Goal: Task Accomplishment & Management: Manage account settings

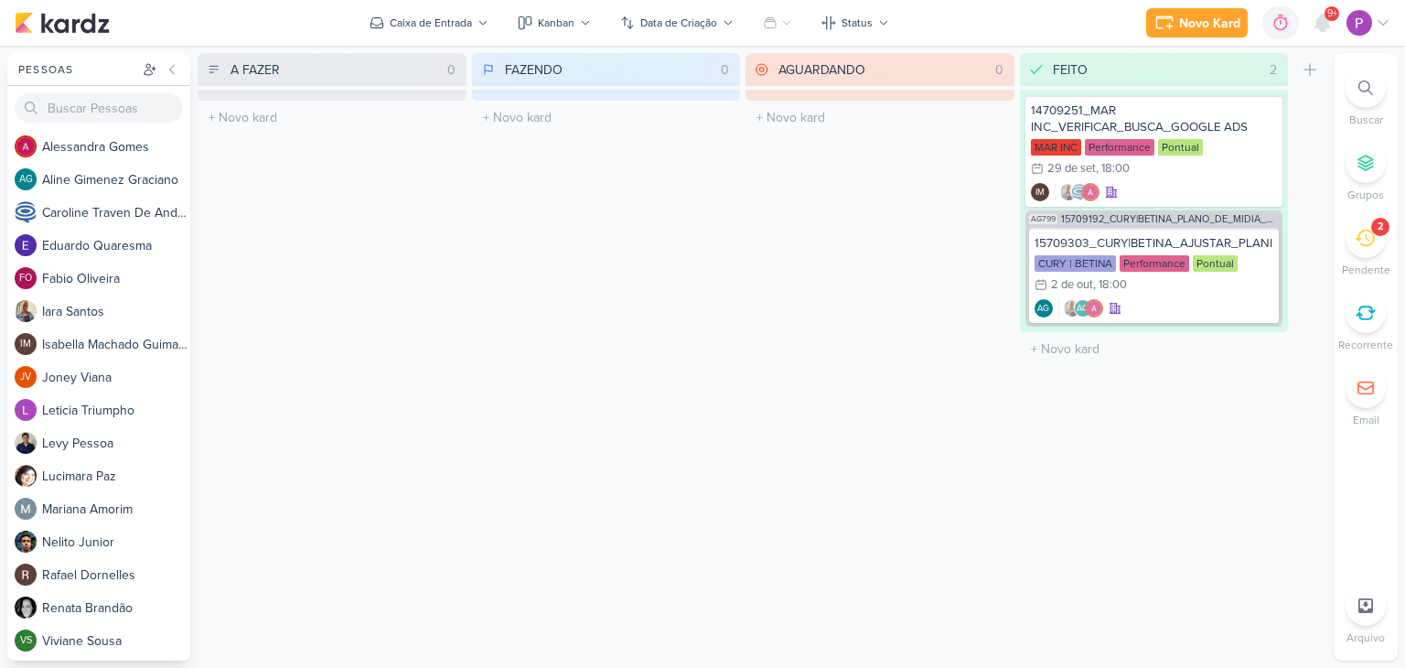
click at [1365, 243] on icon at bounding box center [1365, 238] width 20 height 20
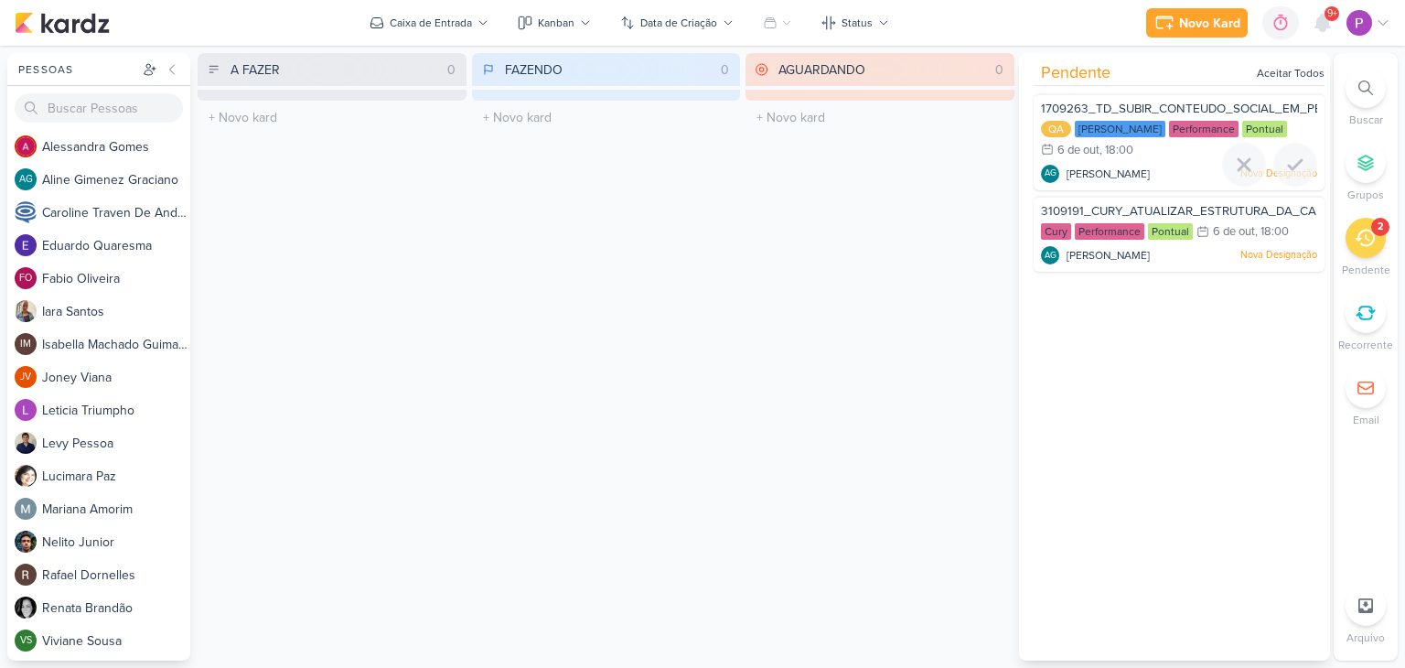
click at [1150, 167] on span "[PERSON_NAME]" at bounding box center [1108, 174] width 83 height 16
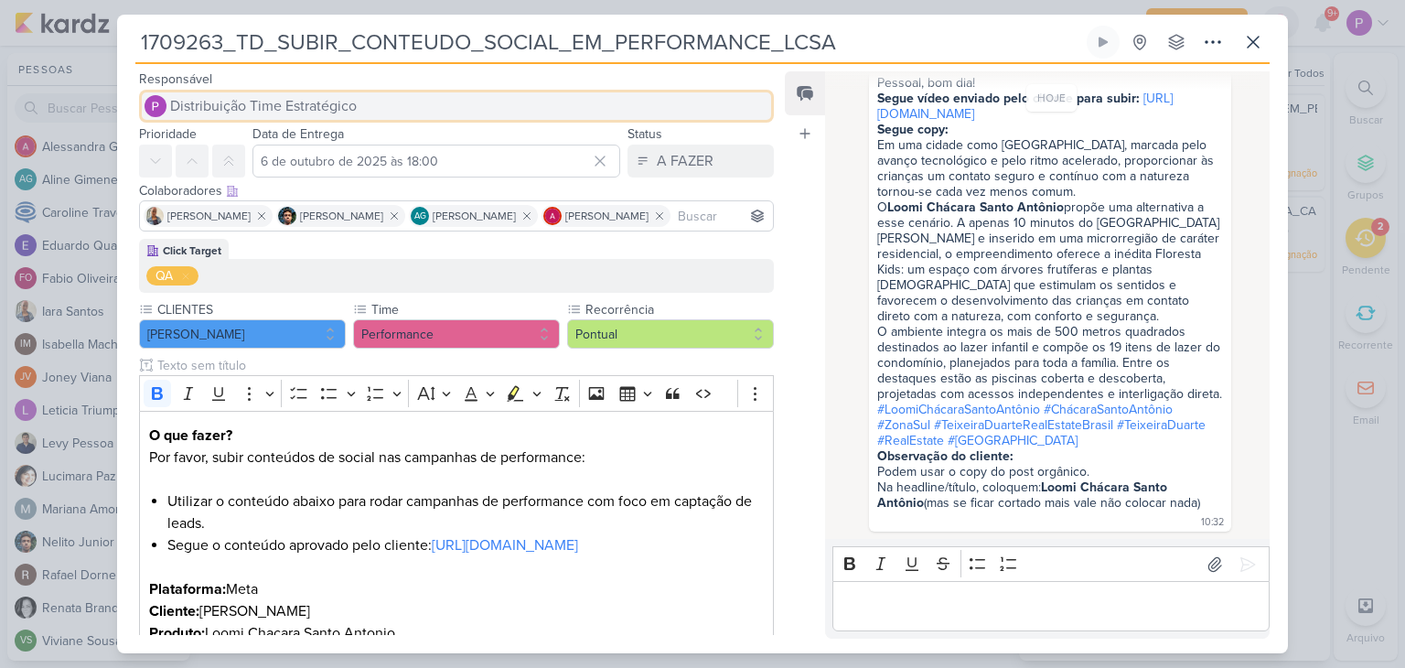
click at [260, 113] on span "Distribuição Time Estratégico" at bounding box center [263, 106] width 187 height 22
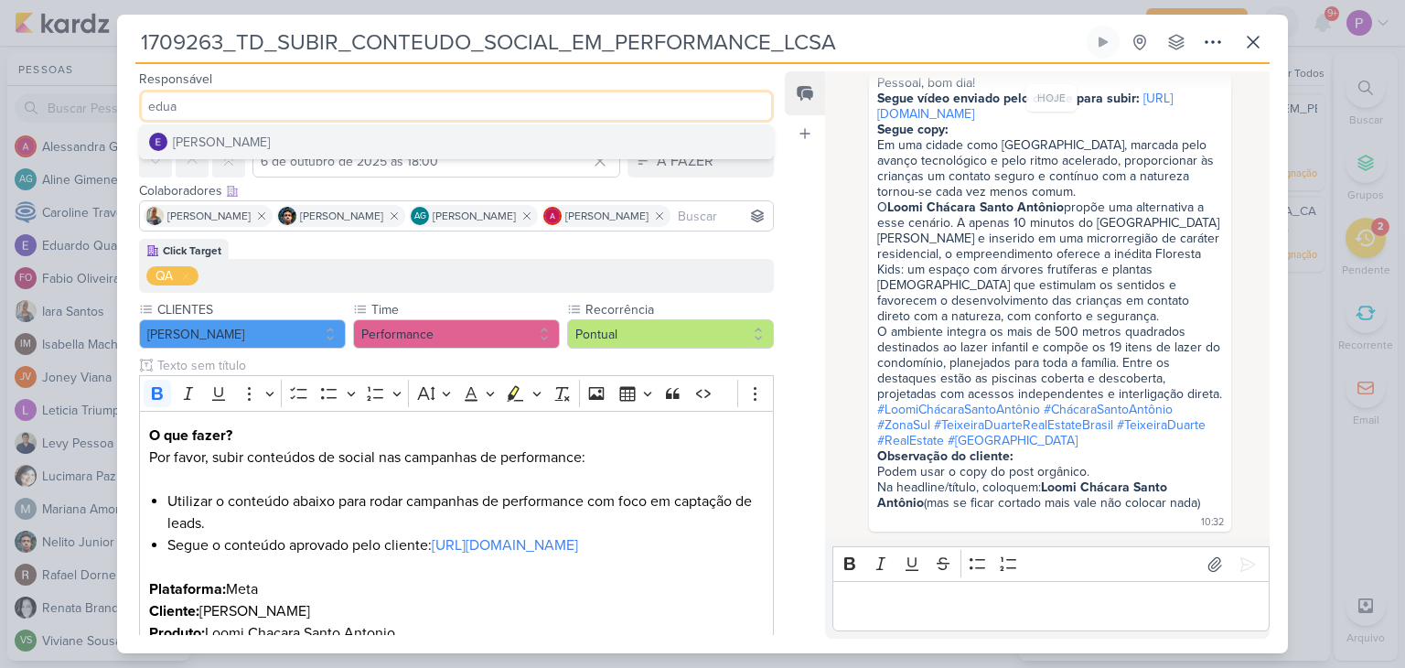
type input "edua"
click at [249, 138] on div "[PERSON_NAME]" at bounding box center [221, 142] width 97 height 19
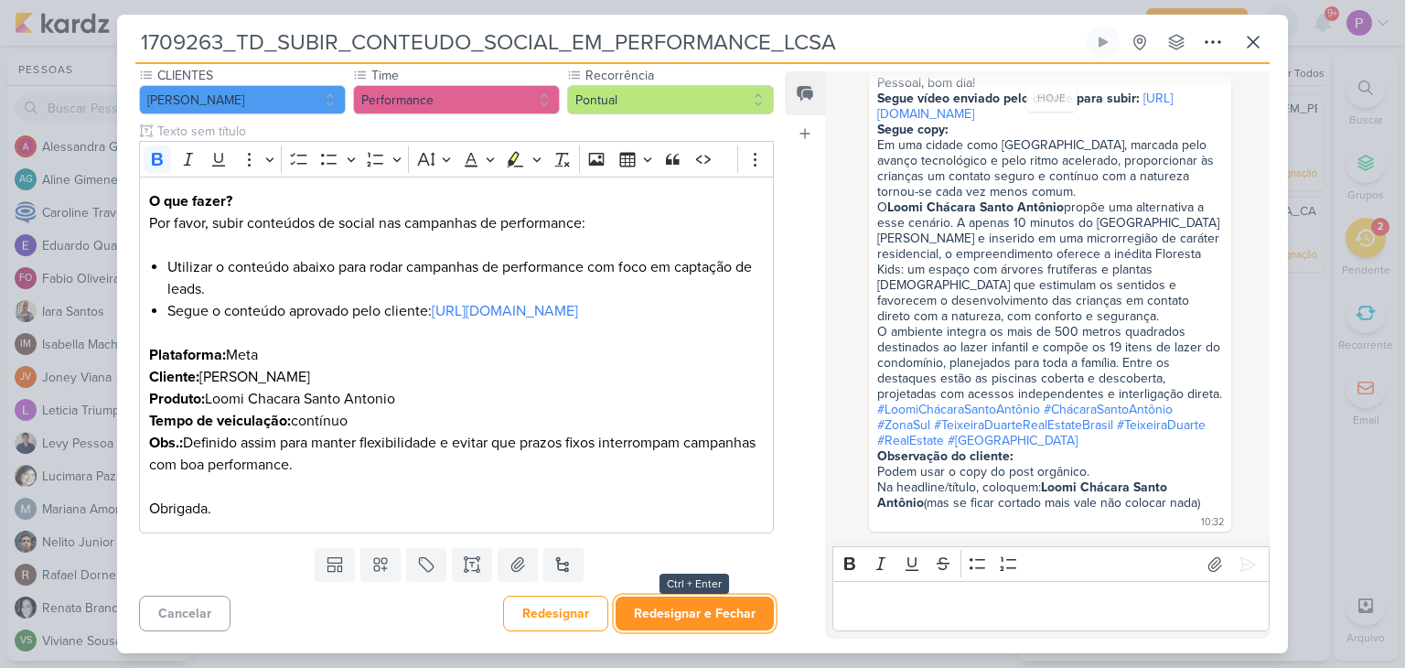
click at [689, 624] on button "Redesignar e Fechar" at bounding box center [695, 613] width 158 height 34
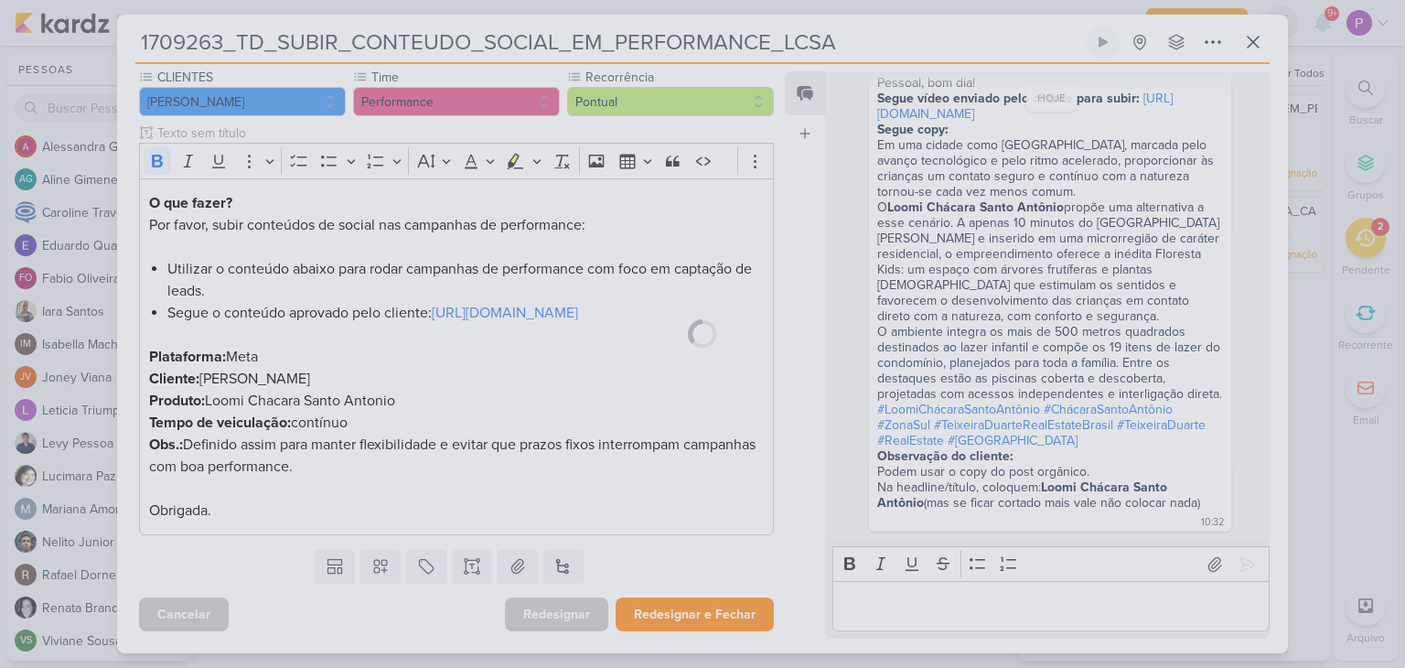
scroll to position [253, 0]
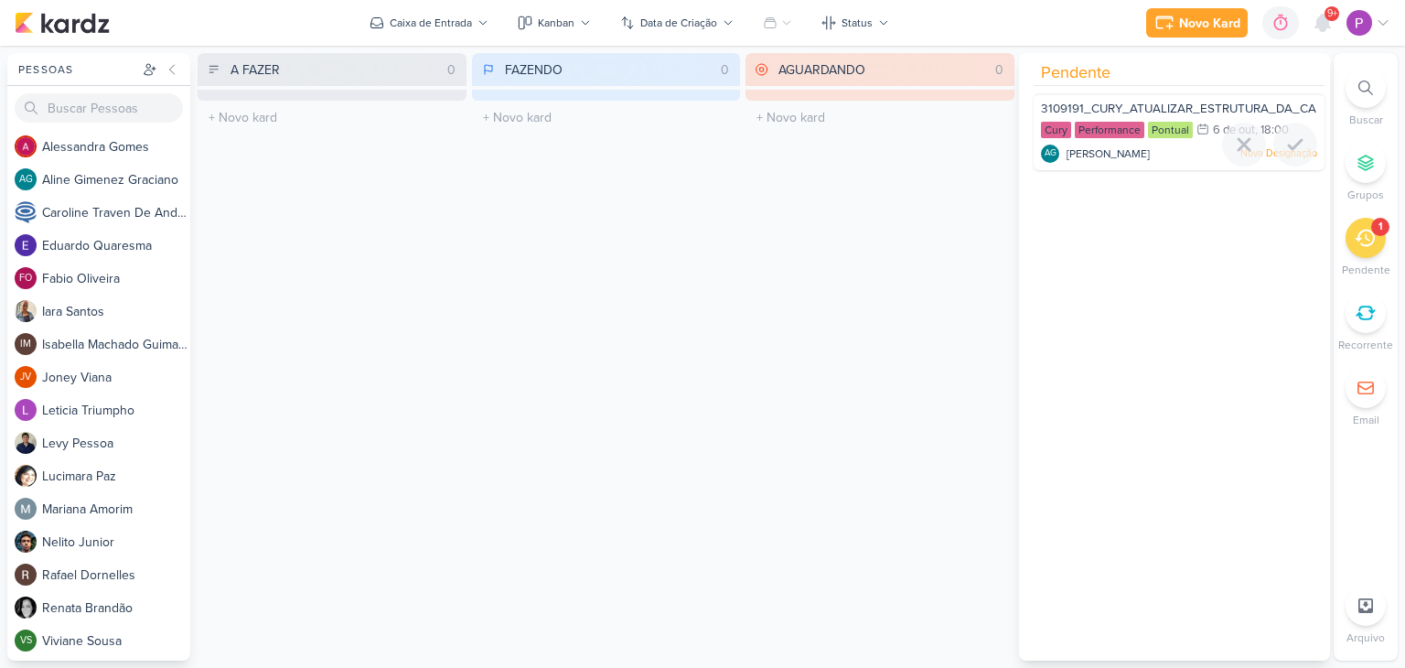
click at [1206, 113] on span "3109191_CURY_ATUALIZAR_ESTRUTURA_DA_CAMPANHA_OUTUBRO_V2" at bounding box center [1247, 109] width 413 height 15
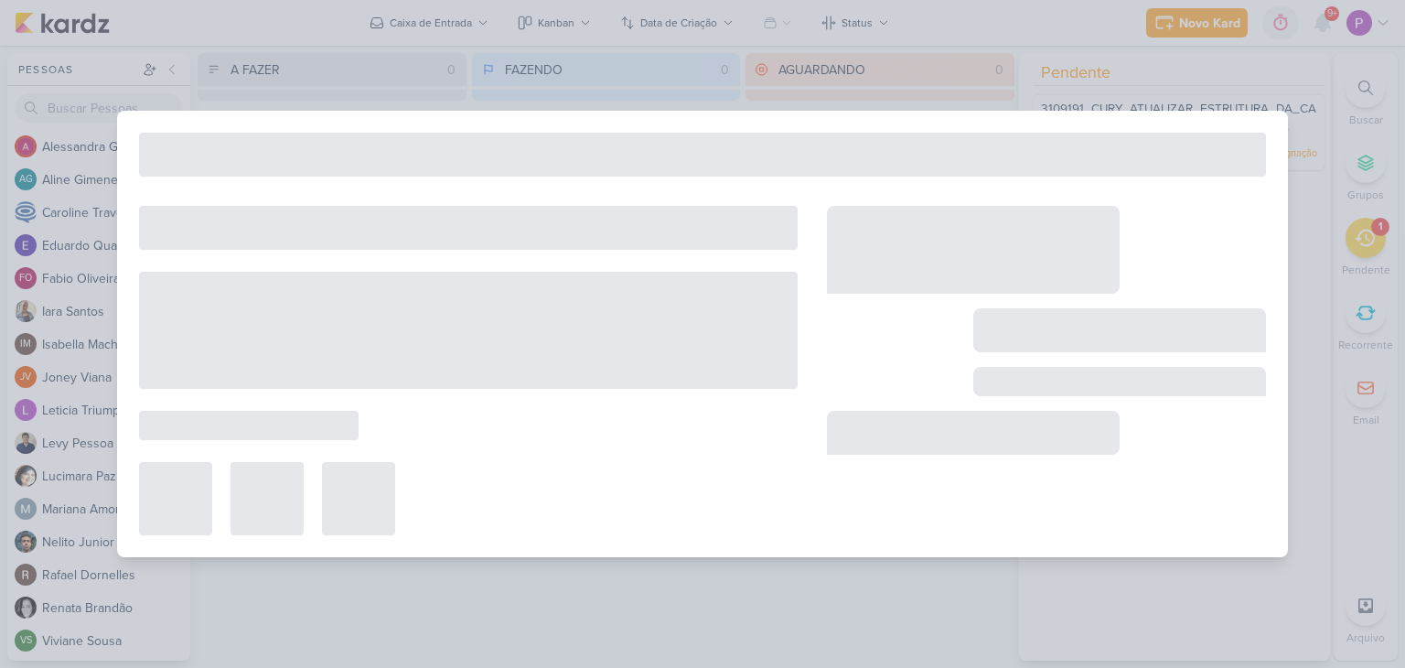
type input "3109191_CURY_ATUALIZAR_ESTRUTURA_DA_CAMPANHA_OUTUBRO_V2"
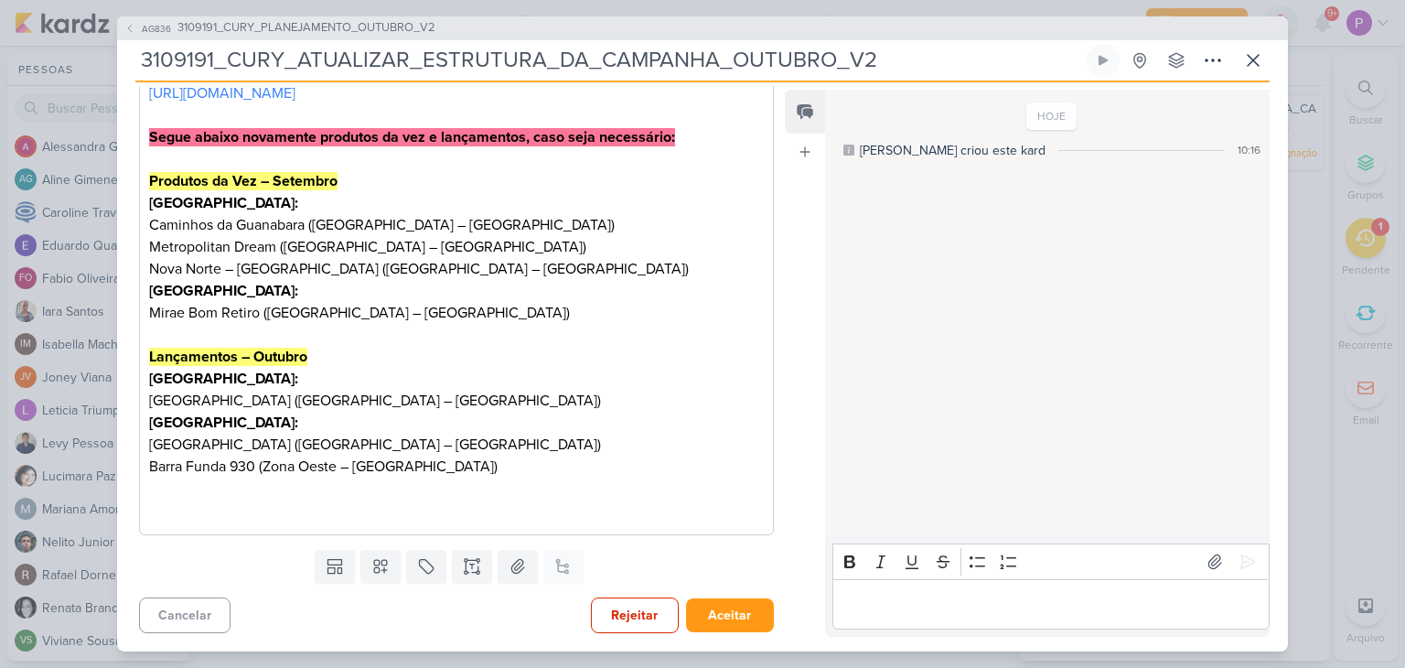
scroll to position [0, 0]
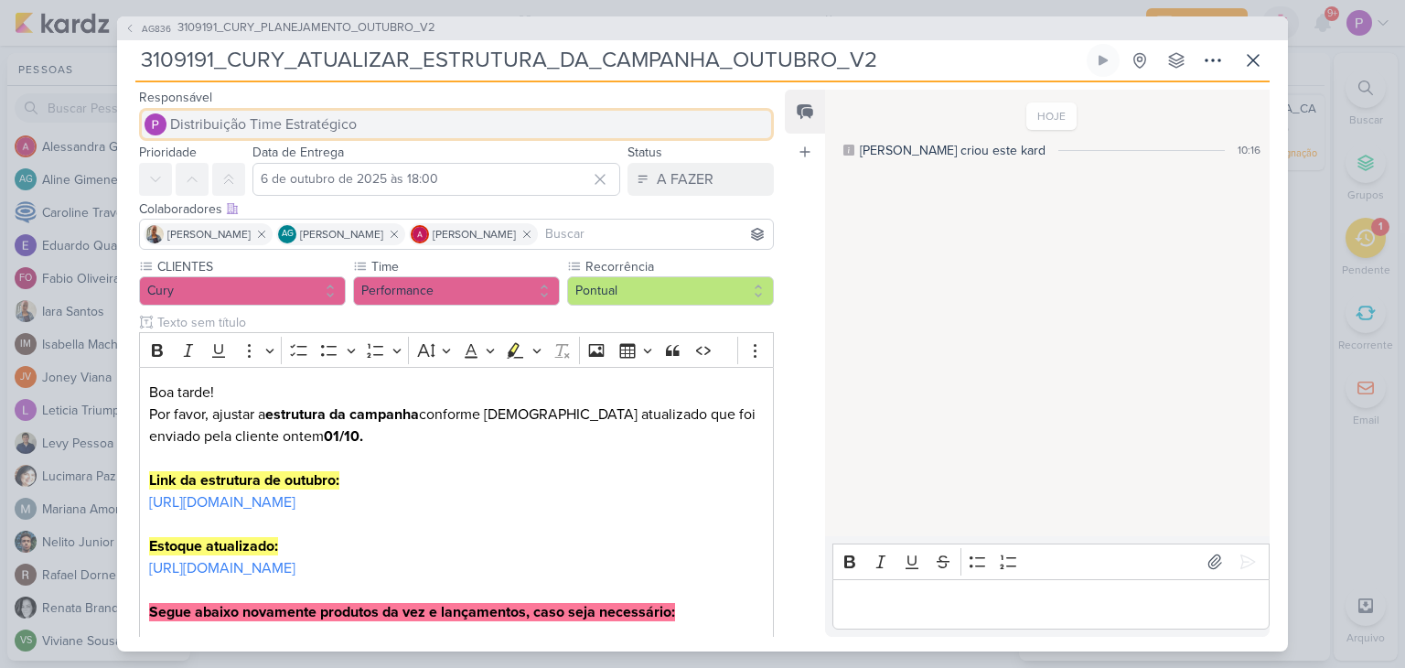
click at [319, 113] on span "Distribuição Time Estratégico" at bounding box center [263, 124] width 187 height 22
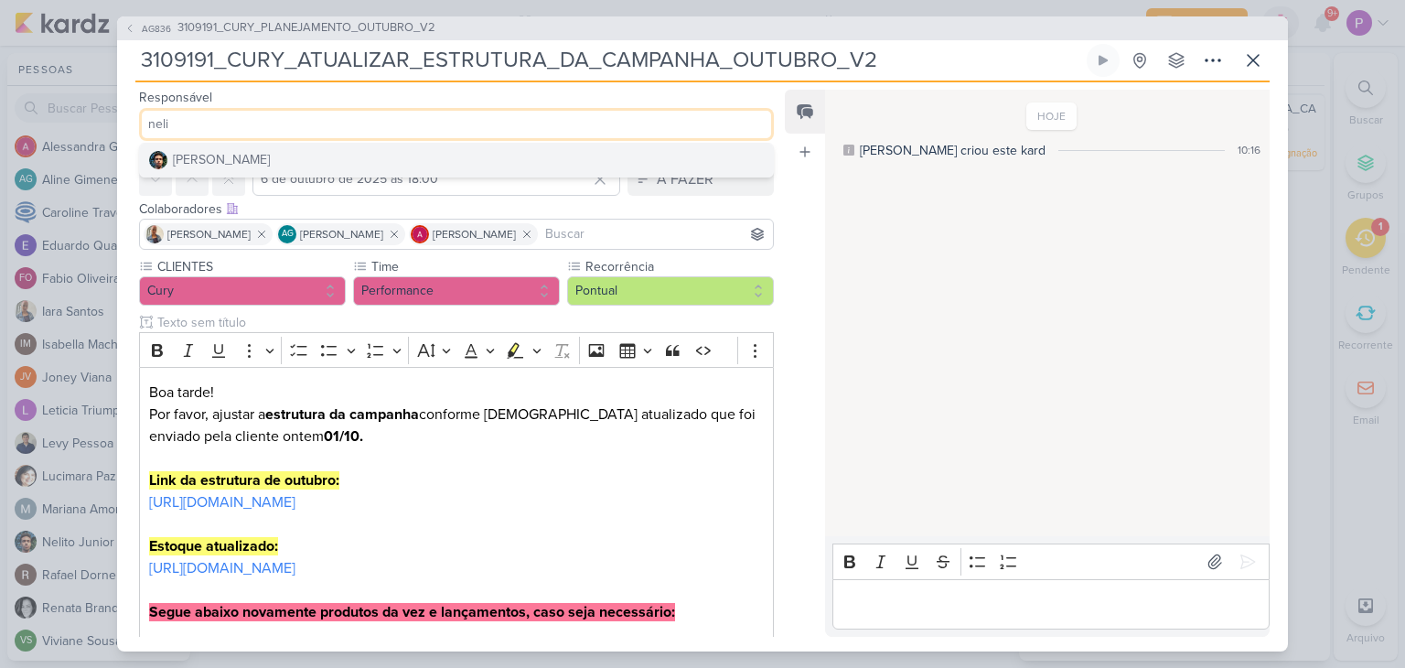
type input "neli"
click at [310, 154] on button "[PERSON_NAME]" at bounding box center [456, 160] width 633 height 33
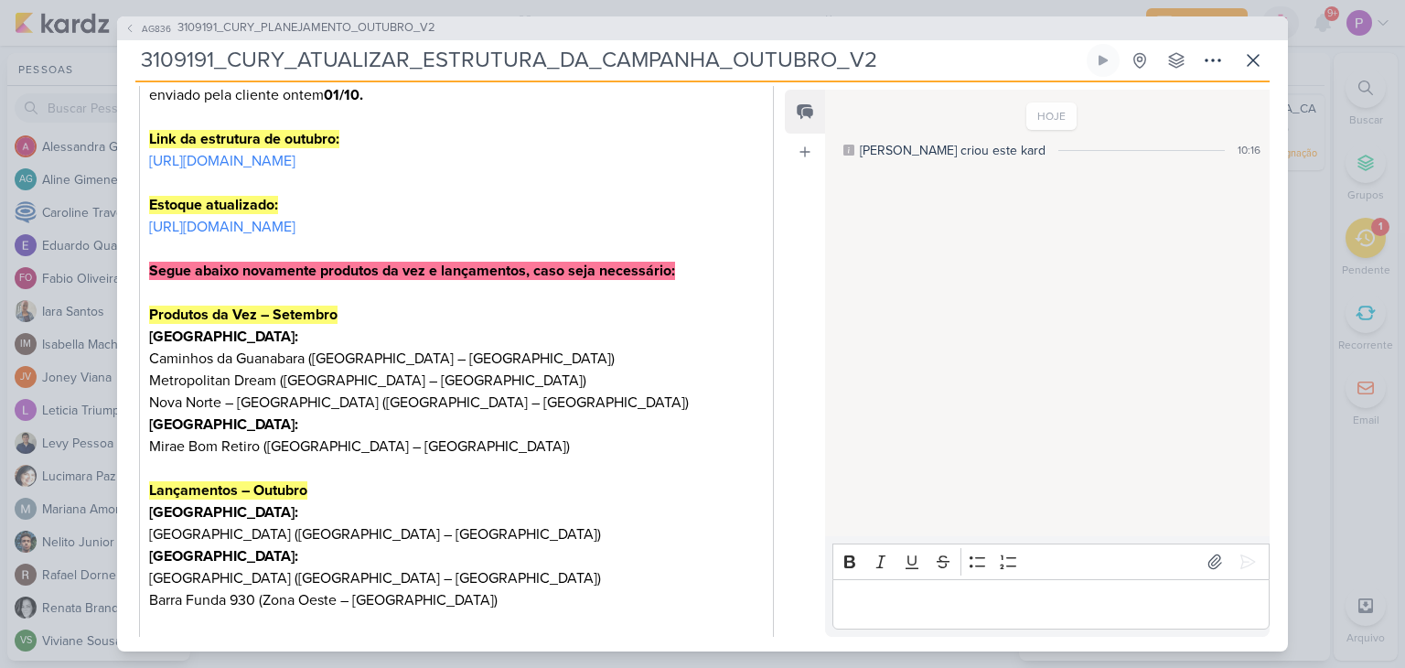
scroll to position [497, 0]
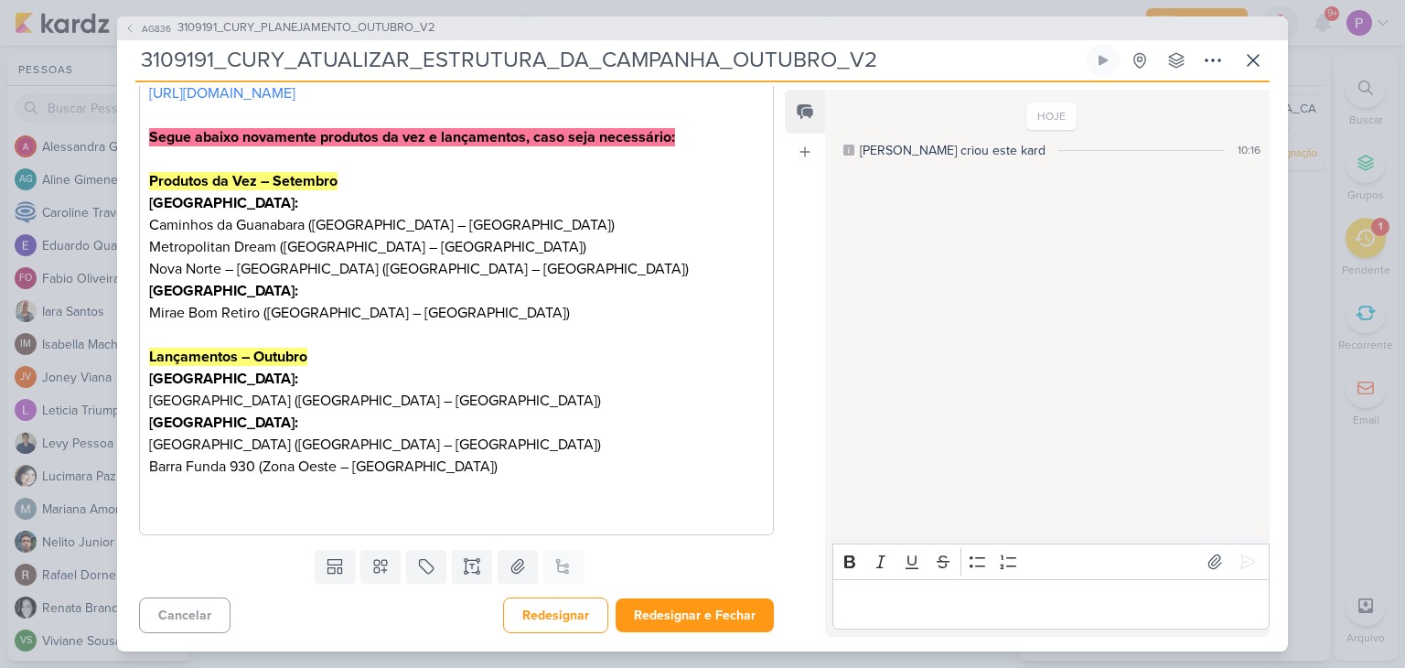
click at [651, 593] on div "Cancelar Redesignar Redesignar e Fechar Ctrl + Enter" at bounding box center [449, 613] width 664 height 47
click at [650, 604] on button "Redesignar e Fechar" at bounding box center [695, 615] width 158 height 34
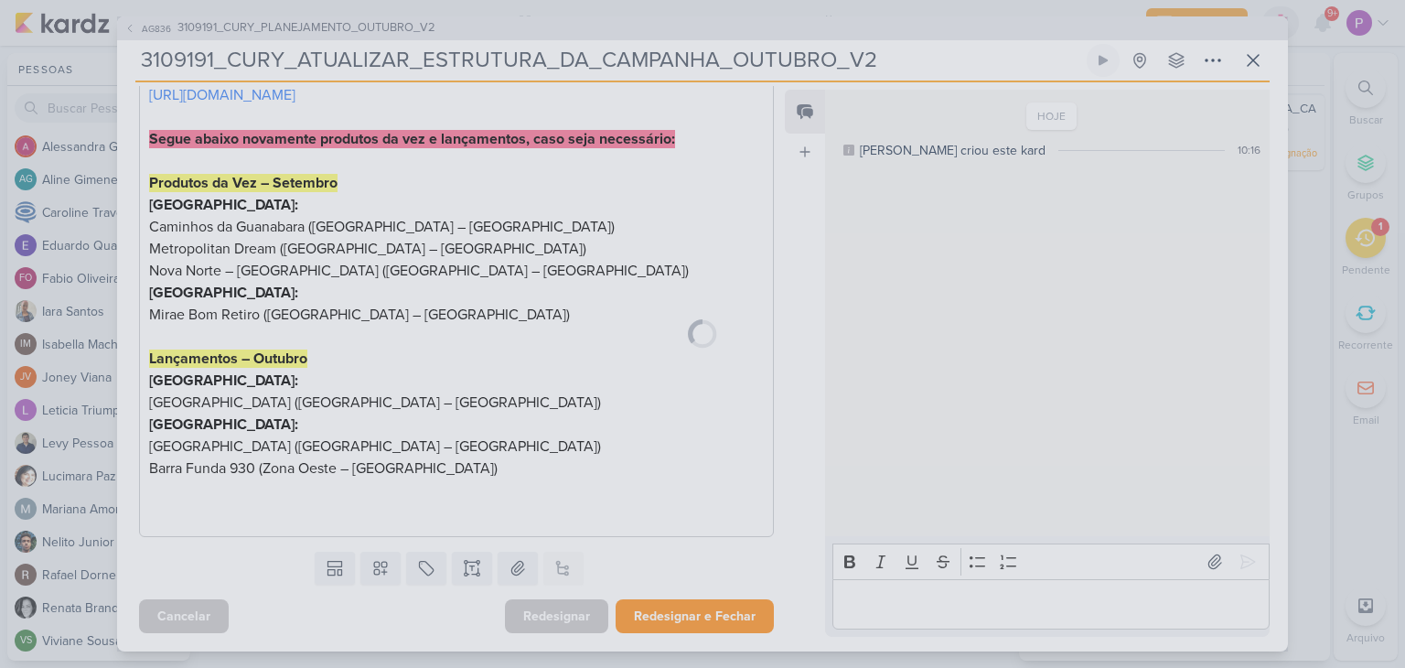
scroll to position [495, 0]
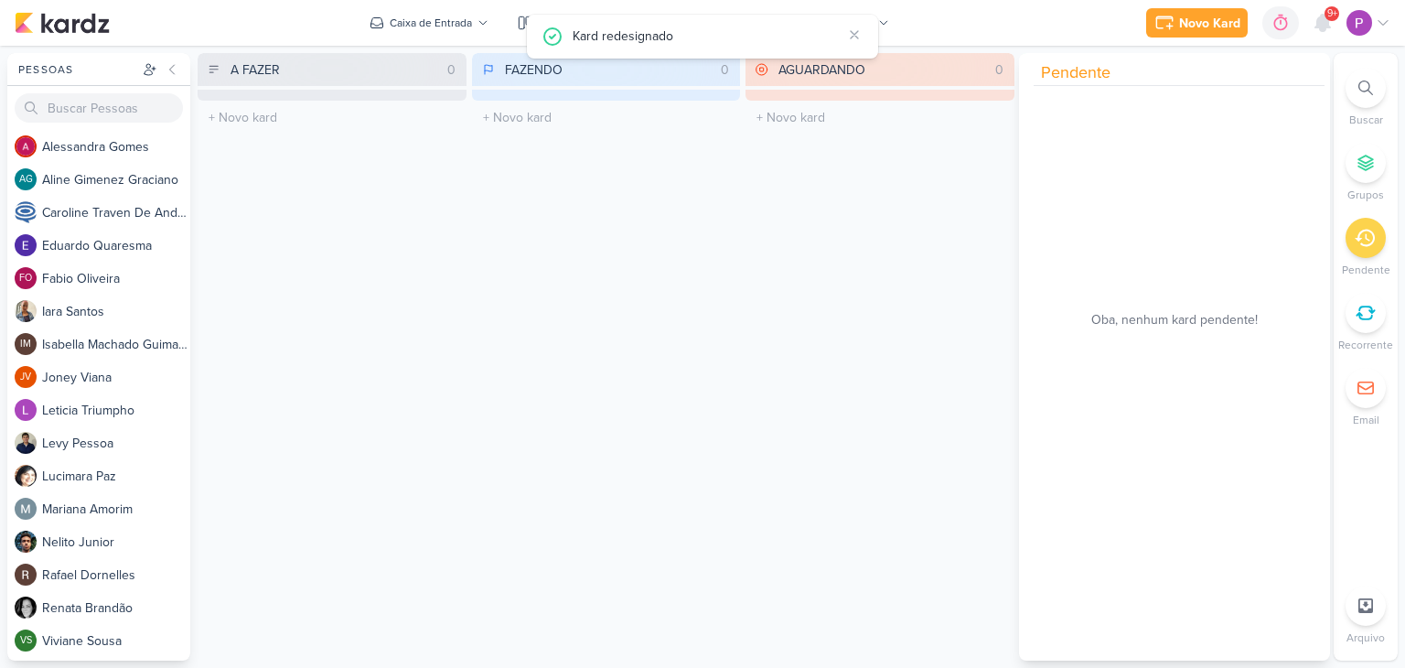
click at [726, 422] on div "FAZENDO 0 Mover Para Esquerda Mover Para Direita [GEOGRAPHIC_DATA] O título do …" at bounding box center [606, 356] width 269 height 607
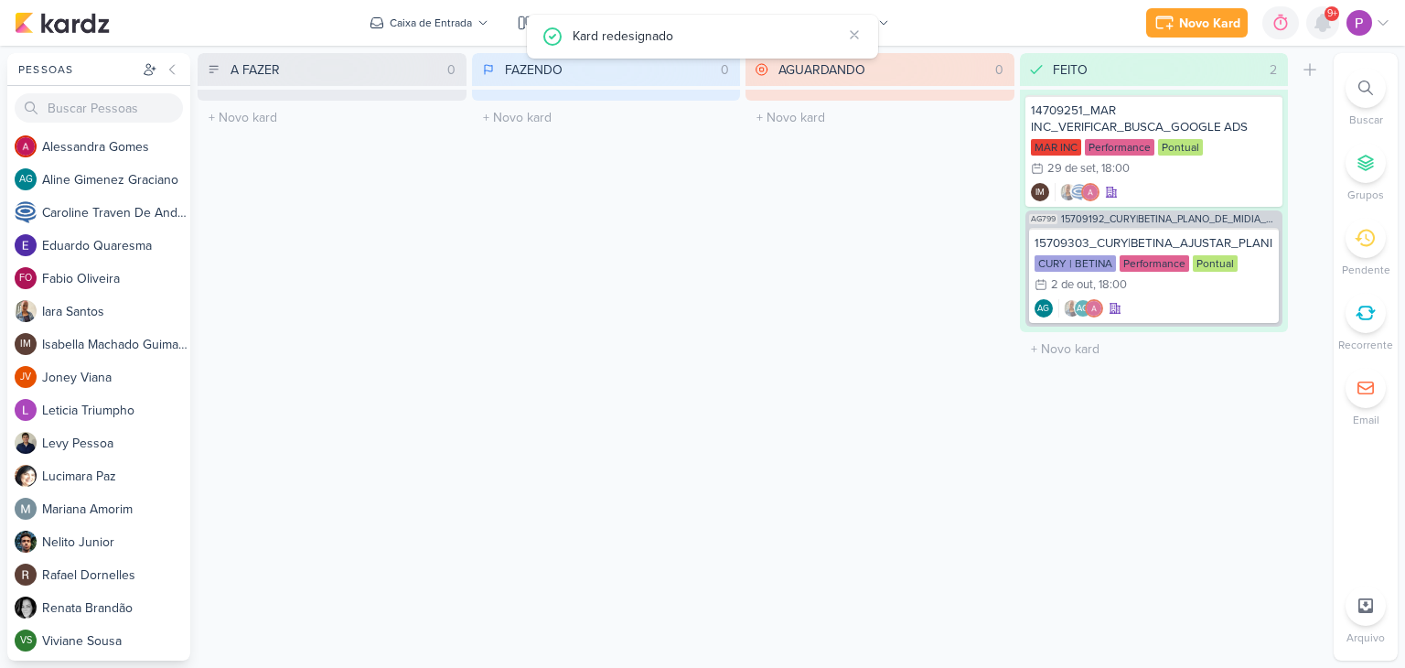
click at [1332, 27] on icon at bounding box center [1323, 23] width 22 height 22
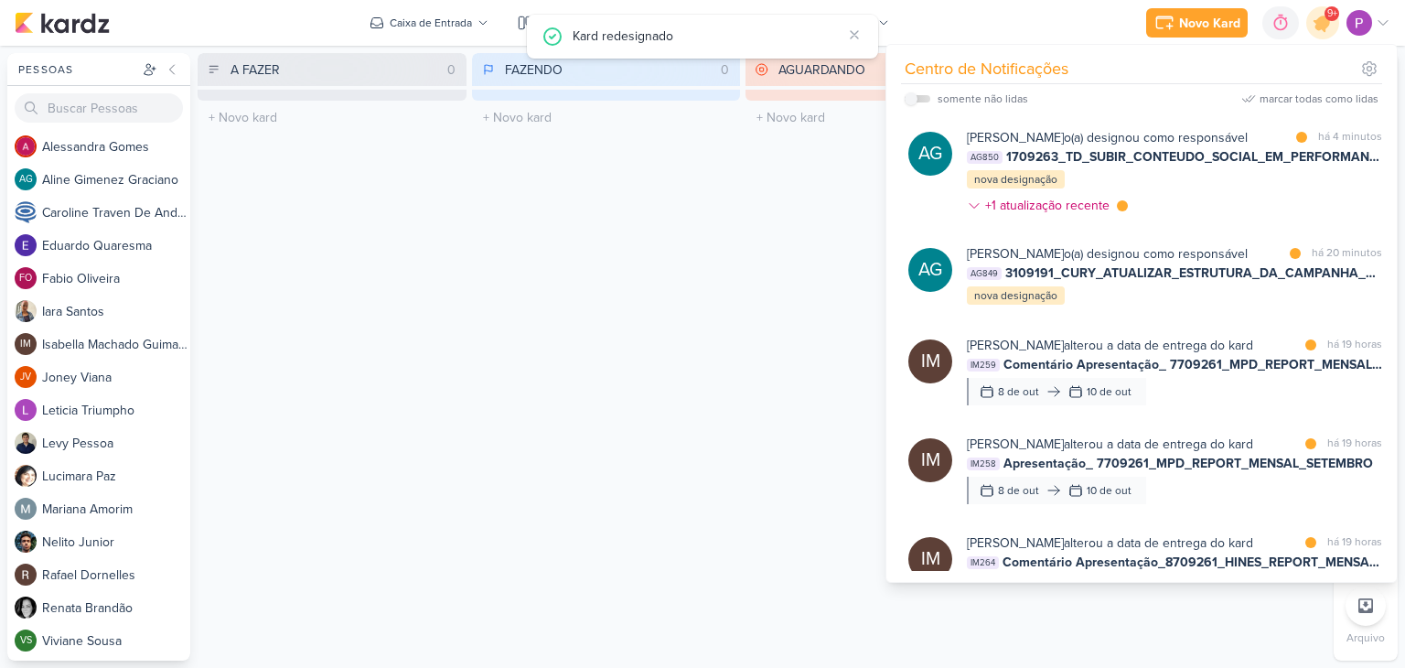
click at [732, 336] on div "FAZENDO 0 Mover Para Esquerda Mover Para Direita [GEOGRAPHIC_DATA] O título do …" at bounding box center [606, 356] width 269 height 607
